Goal: Task Accomplishment & Management: Manage account settings

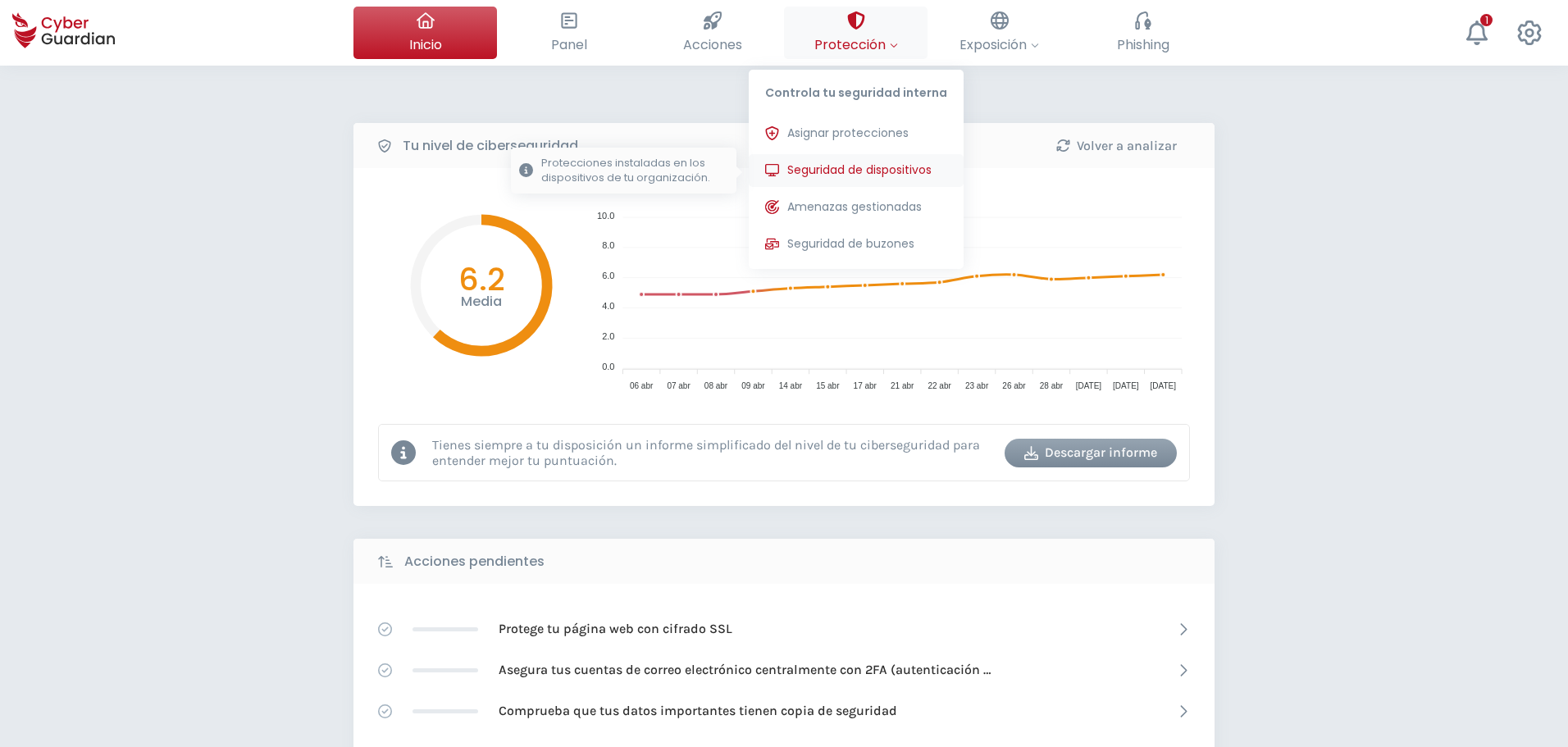
click at [578, 176] on span "Seguridad de dispositivos" at bounding box center [859, 170] width 145 height 18
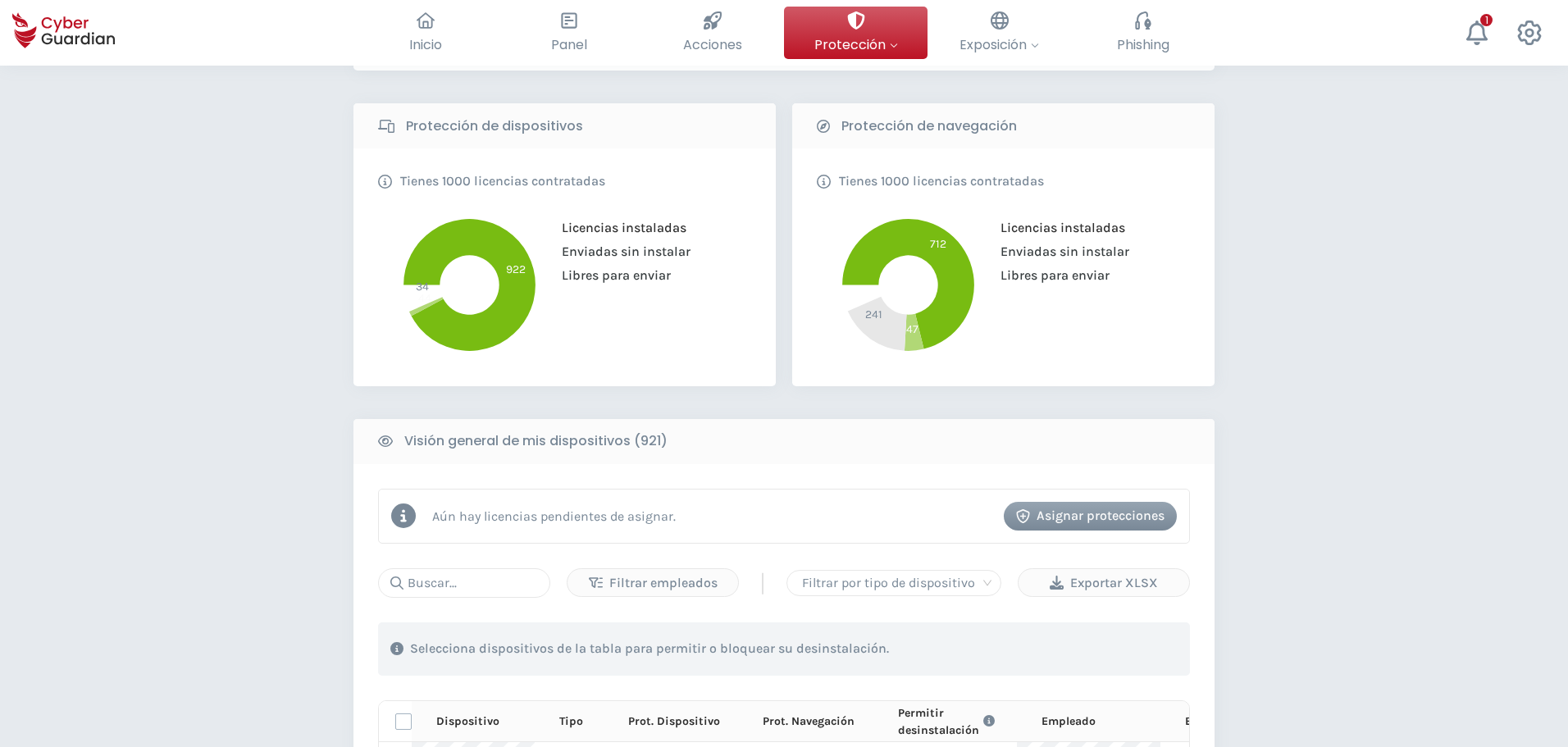
scroll to position [328, 0]
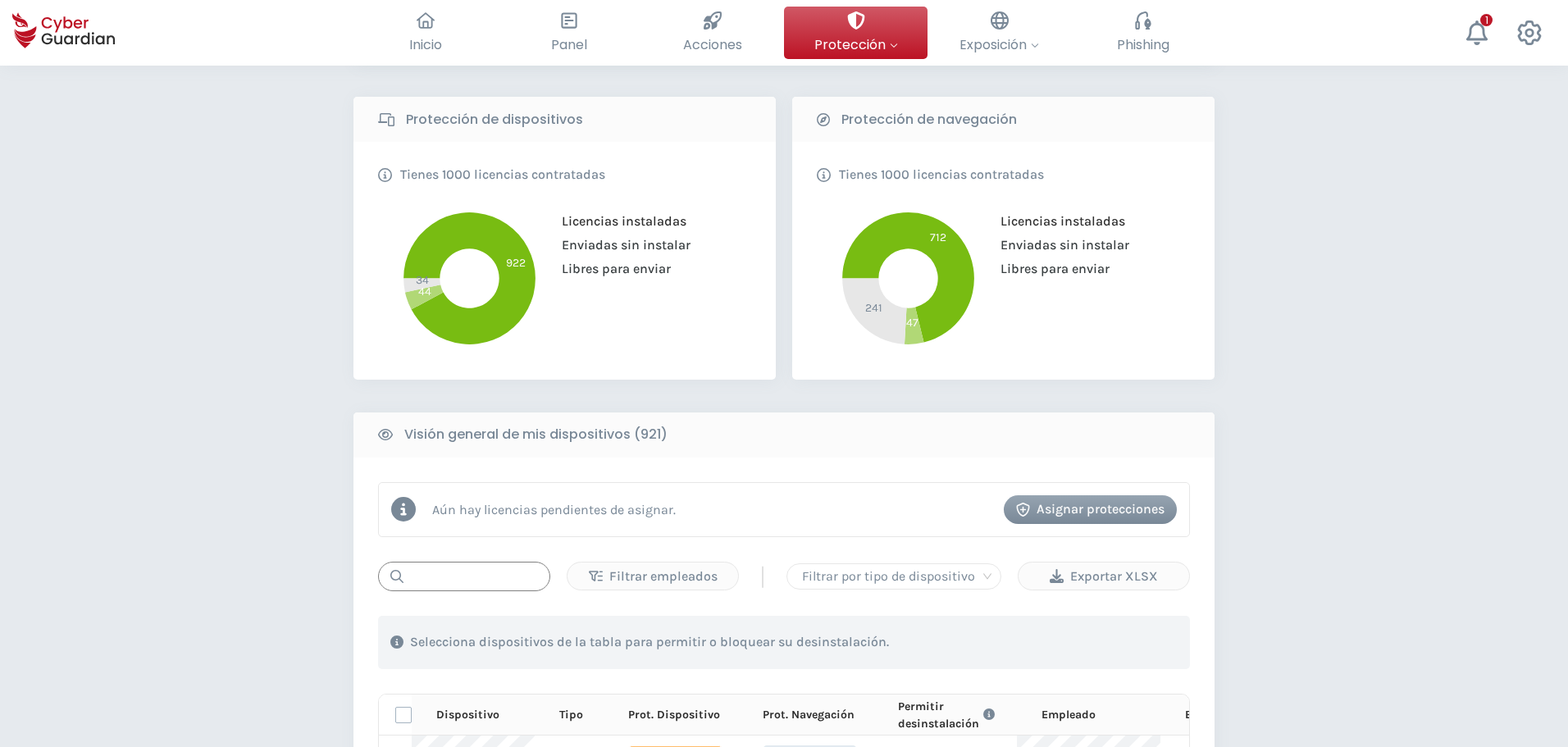
click at [449, 489] on input "text" at bounding box center [464, 577] width 172 height 29
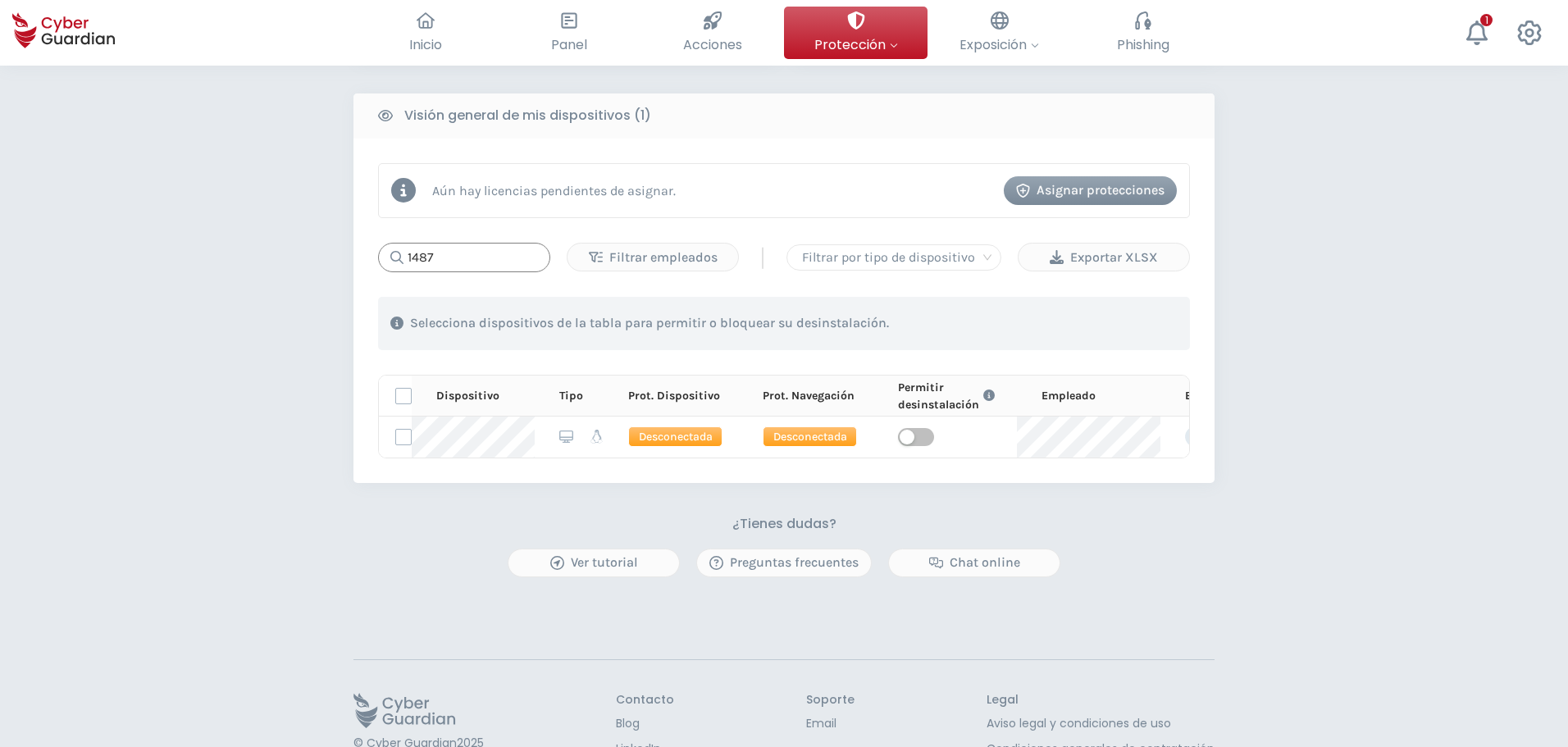
scroll to position [738, 0]
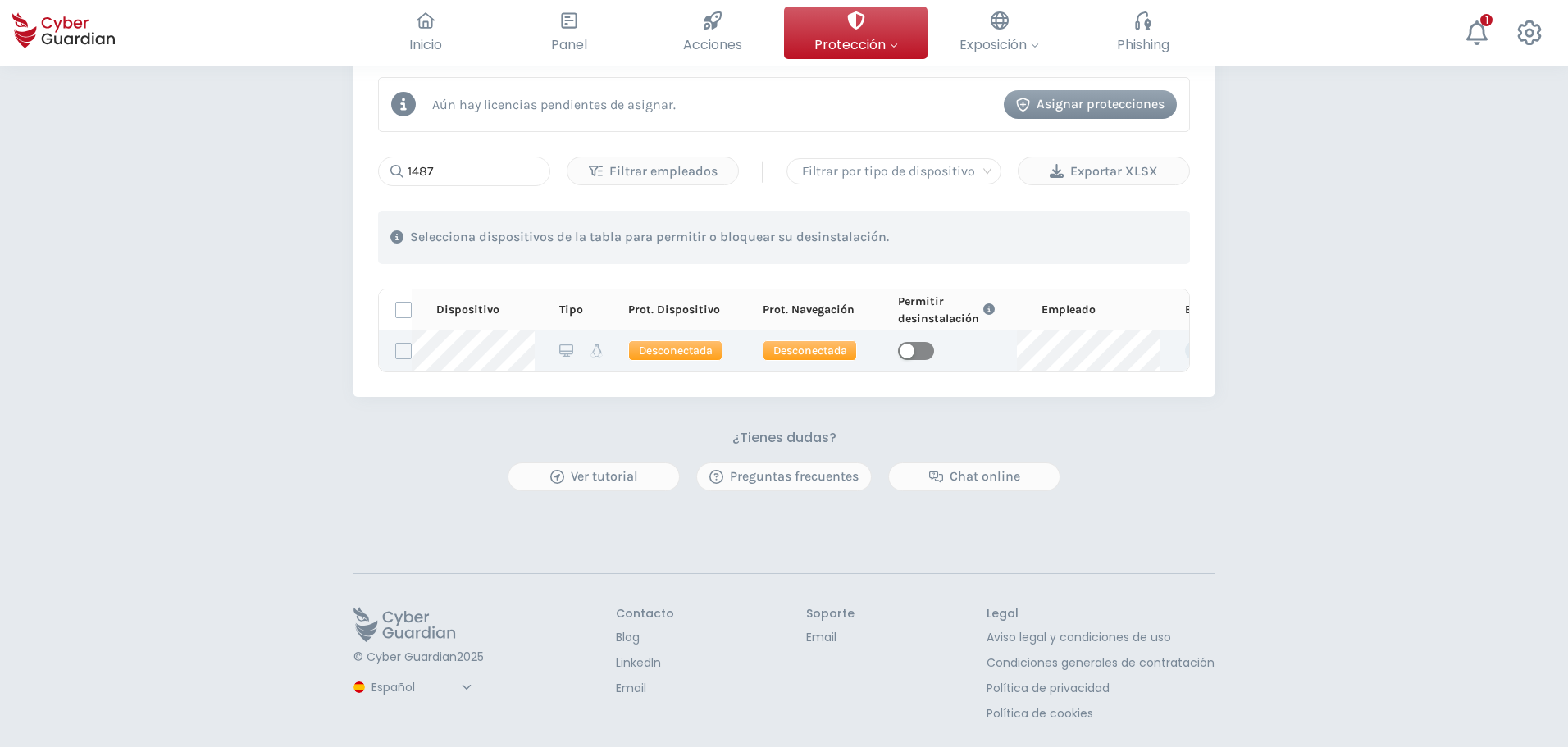
click at [578, 349] on span "button" at bounding box center [916, 351] width 36 height 18
click at [448, 166] on input "1487" at bounding box center [464, 171] width 172 height 29
type input "1905"
click at [578, 344] on span "button" at bounding box center [916, 351] width 36 height 18
